Goal: Obtain resource: Obtain resource

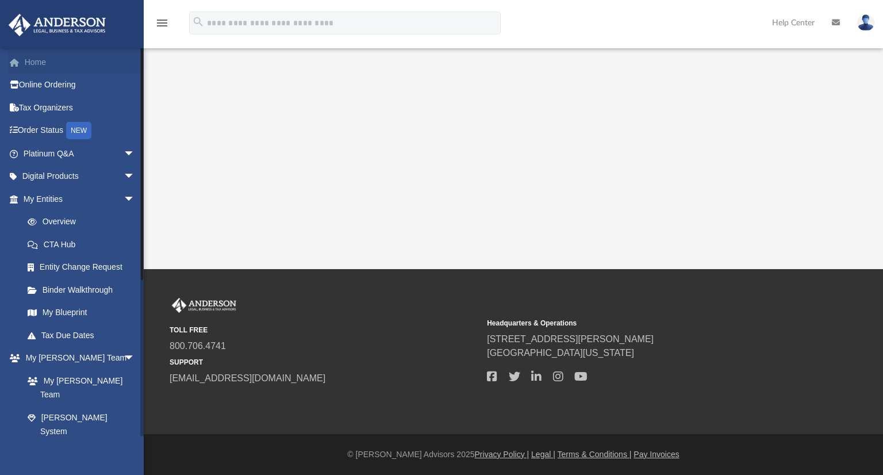
click at [41, 63] on link "Home" at bounding box center [80, 62] width 144 height 23
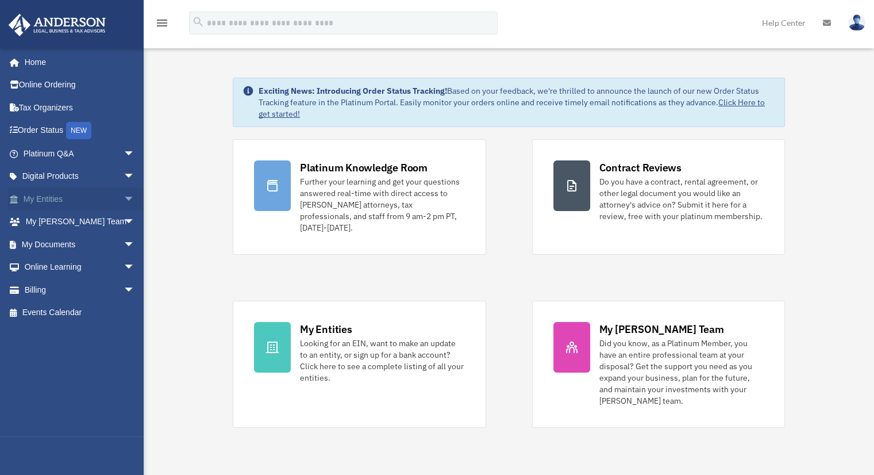
click at [124, 194] on span "arrow_drop_down" at bounding box center [135, 199] width 23 height 24
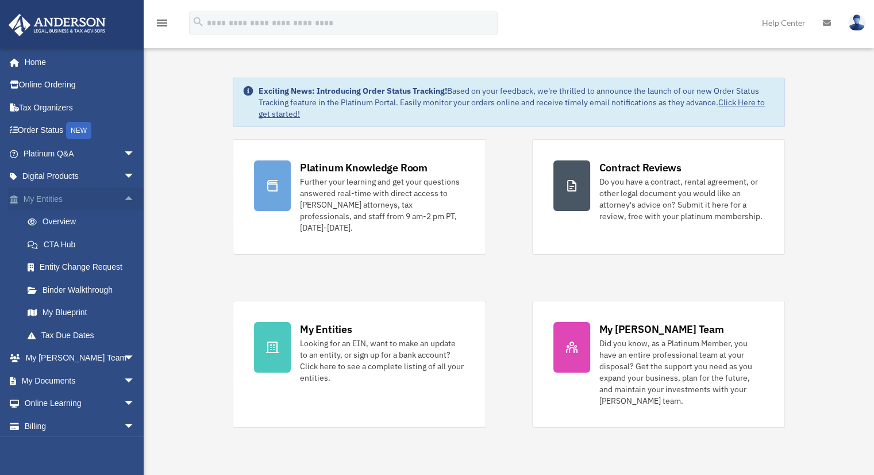
click at [124, 194] on span "arrow_drop_up" at bounding box center [135, 199] width 23 height 24
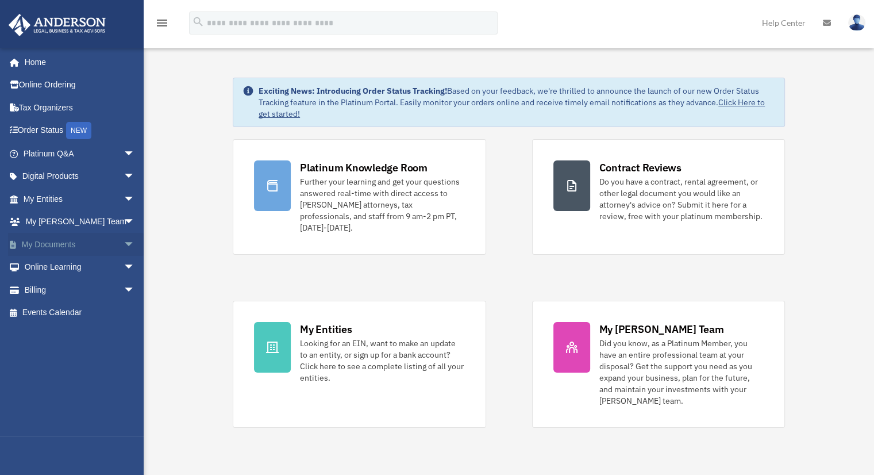
click at [125, 243] on span "arrow_drop_down" at bounding box center [135, 245] width 23 height 24
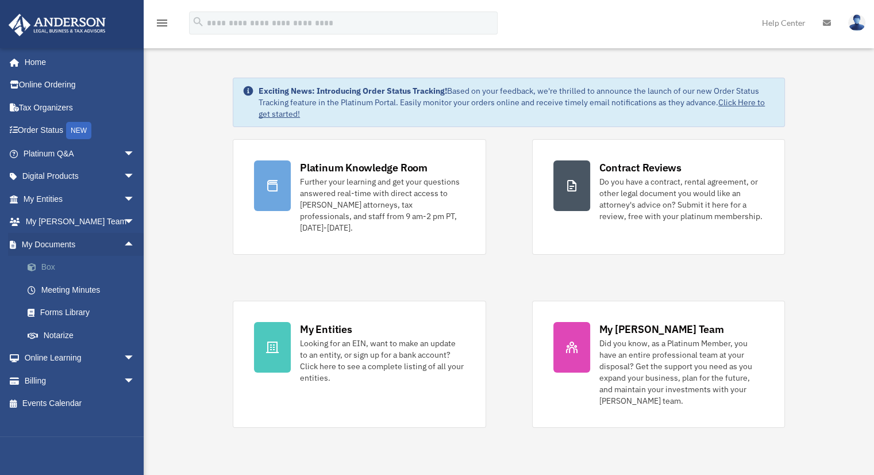
click at [74, 264] on link "Box" at bounding box center [84, 267] width 136 height 23
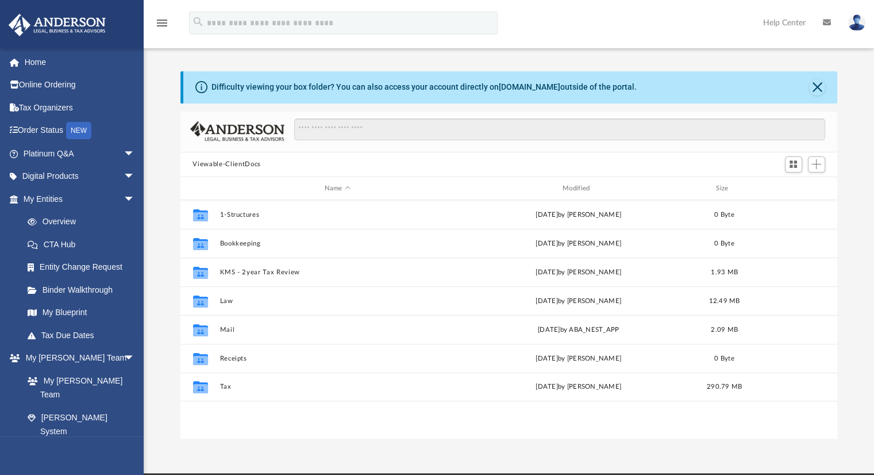
scroll to position [252, 648]
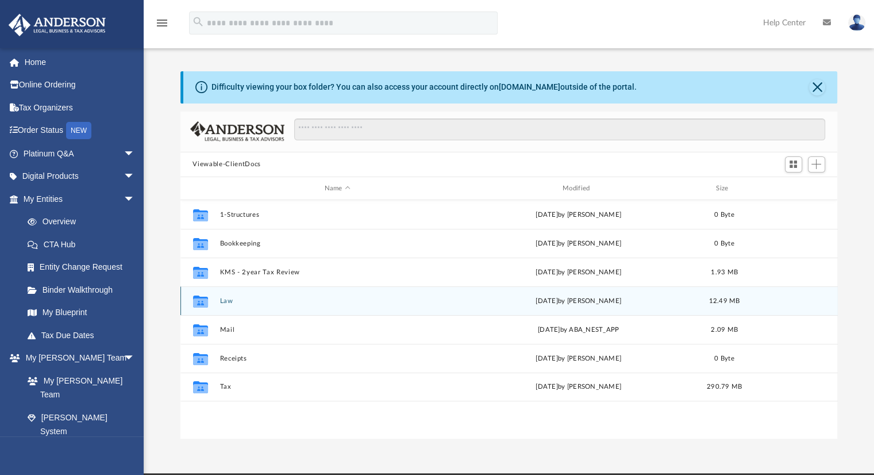
click at [249, 311] on div "Collaborated Folder Law [DATE] by [PERSON_NAME] 12.49 MB" at bounding box center [508, 300] width 657 height 29
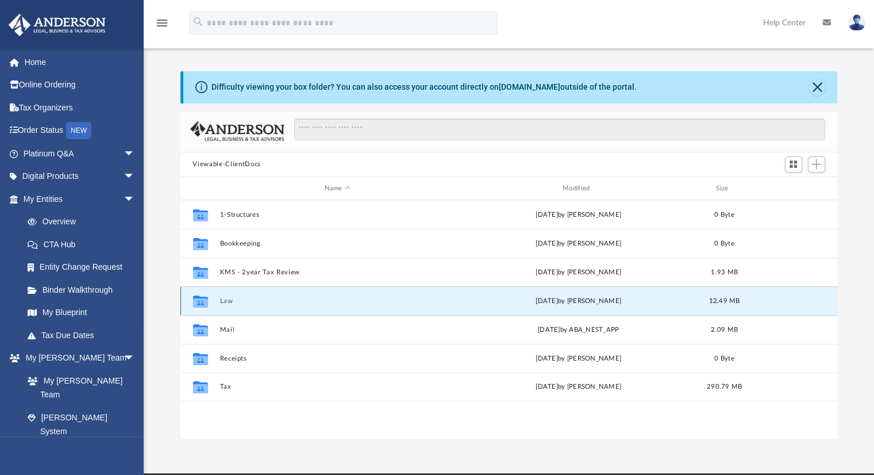
click at [221, 302] on button "Law" at bounding box center [338, 300] width 236 height 7
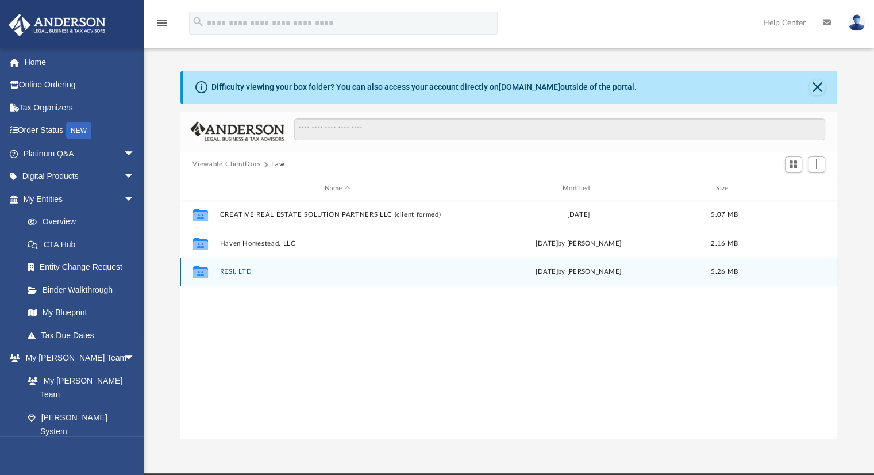
click at [230, 270] on button "RESI, LTD" at bounding box center [338, 271] width 236 height 7
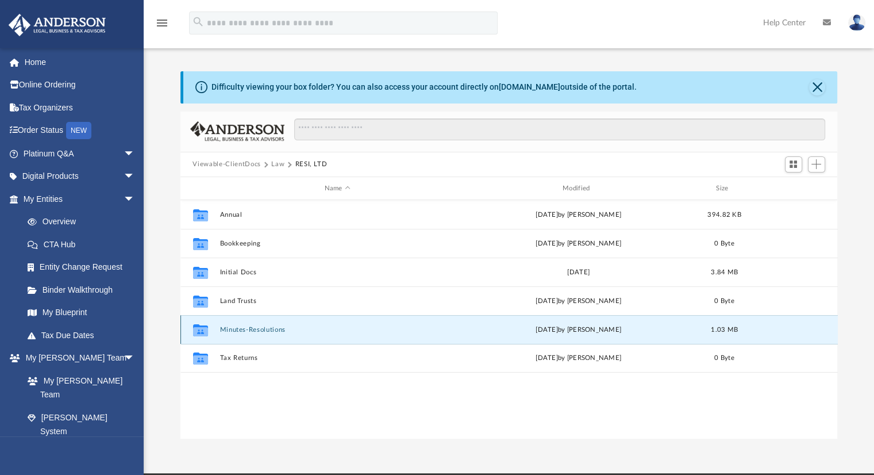
click at [263, 328] on button "Minutes-Resolutions" at bounding box center [338, 329] width 236 height 7
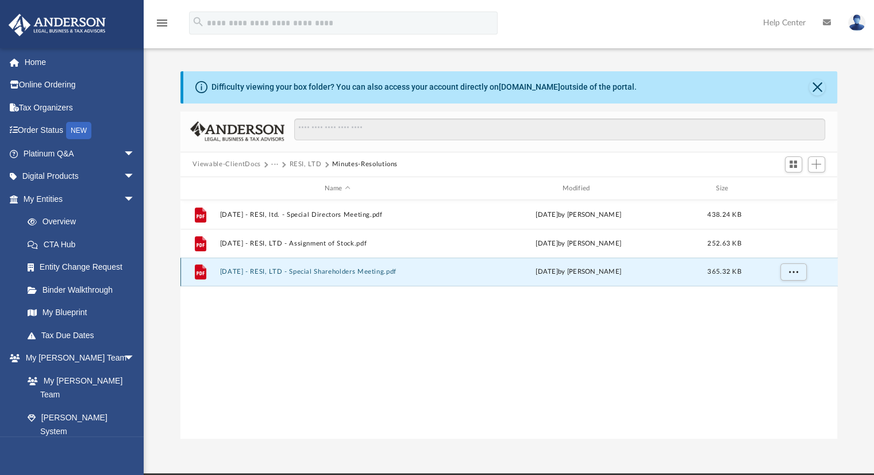
click at [260, 271] on button "[DATE] - RESI, LTD - Special Shareholders Meeting.pdf" at bounding box center [338, 271] width 236 height 7
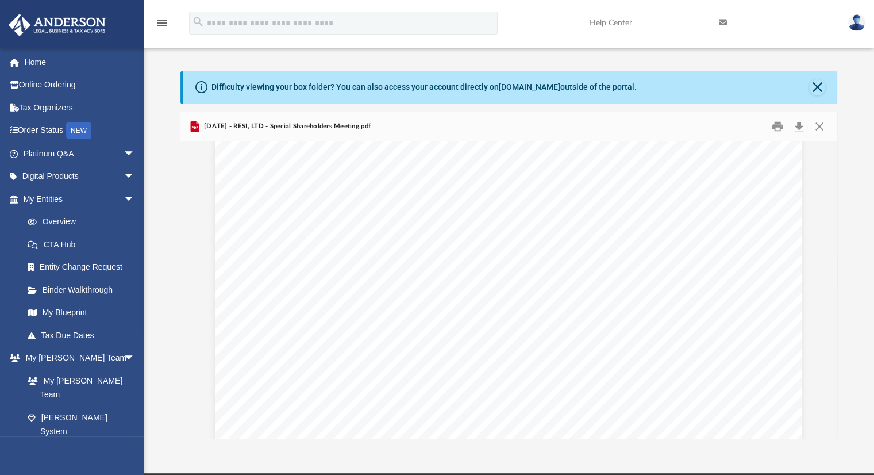
scroll to position [0, 0]
